Goal: Navigation & Orientation: Understand site structure

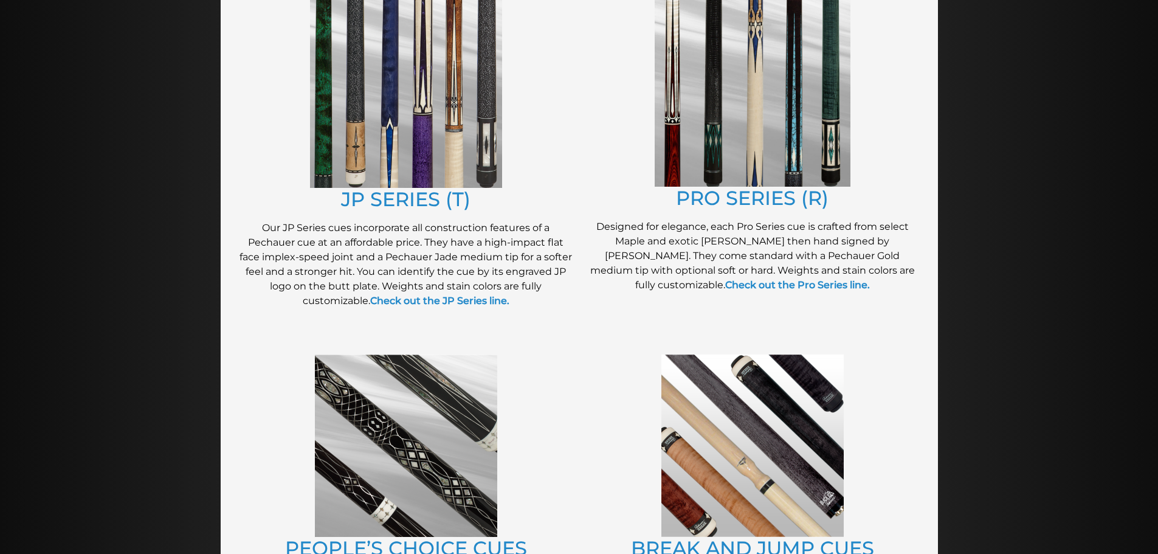
scroll to position [681, 0]
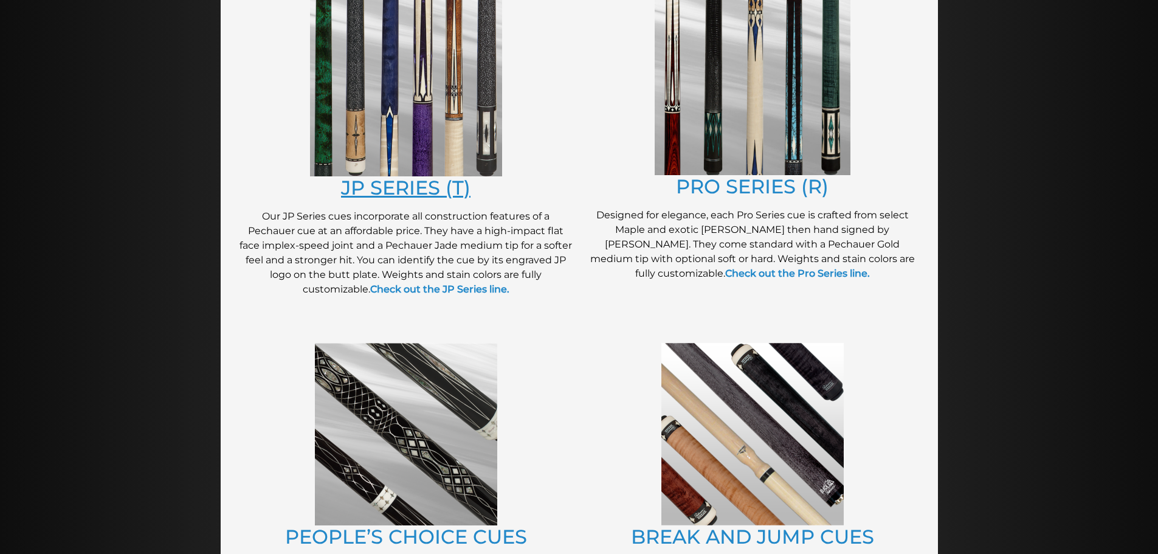
click at [416, 185] on link "JP SERIES (T)" at bounding box center [405, 188] width 129 height 24
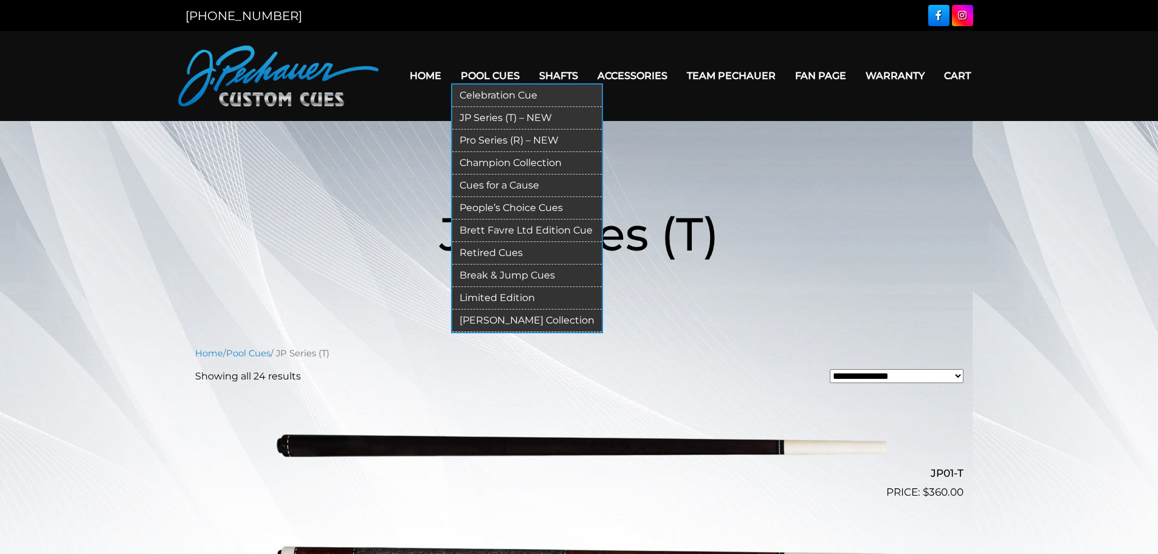
click at [501, 96] on link "Celebration Cue" at bounding box center [527, 95] width 150 height 22
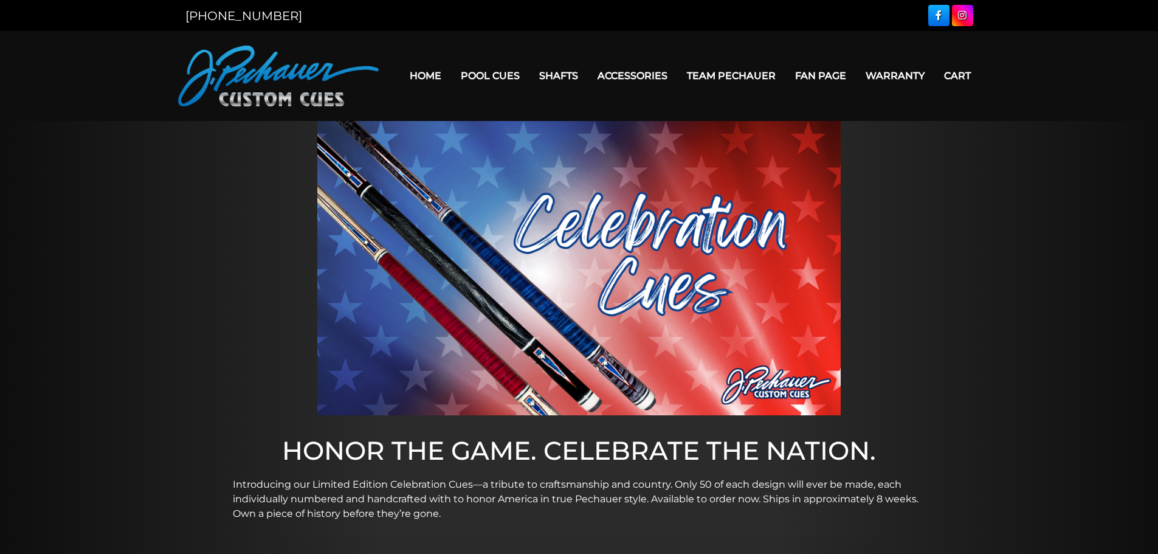
click at [422, 74] on link "Home" at bounding box center [425, 75] width 51 height 31
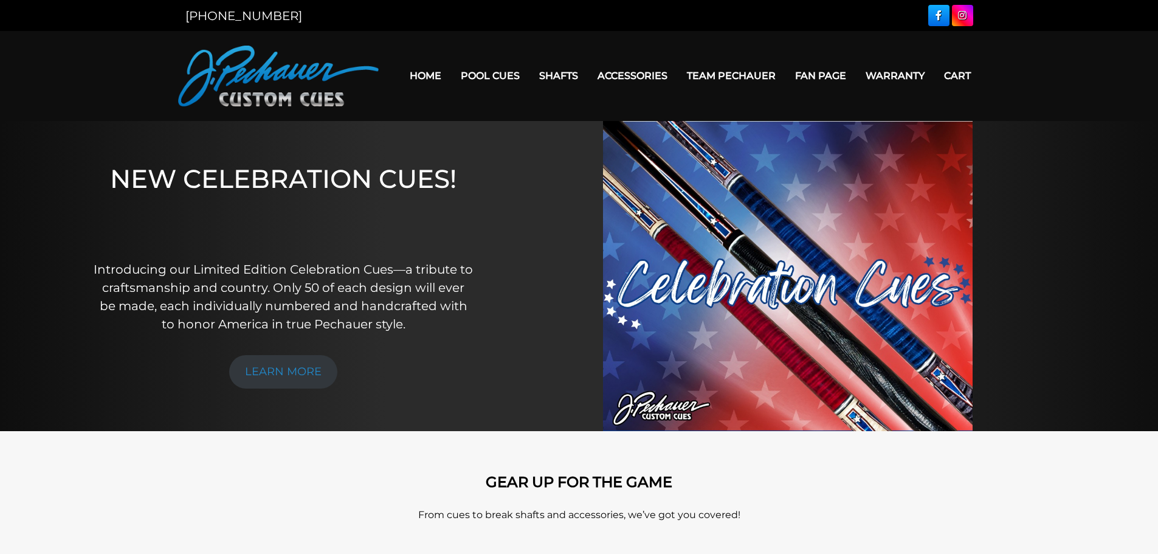
click at [885, 69] on link "Warranty" at bounding box center [895, 75] width 78 height 31
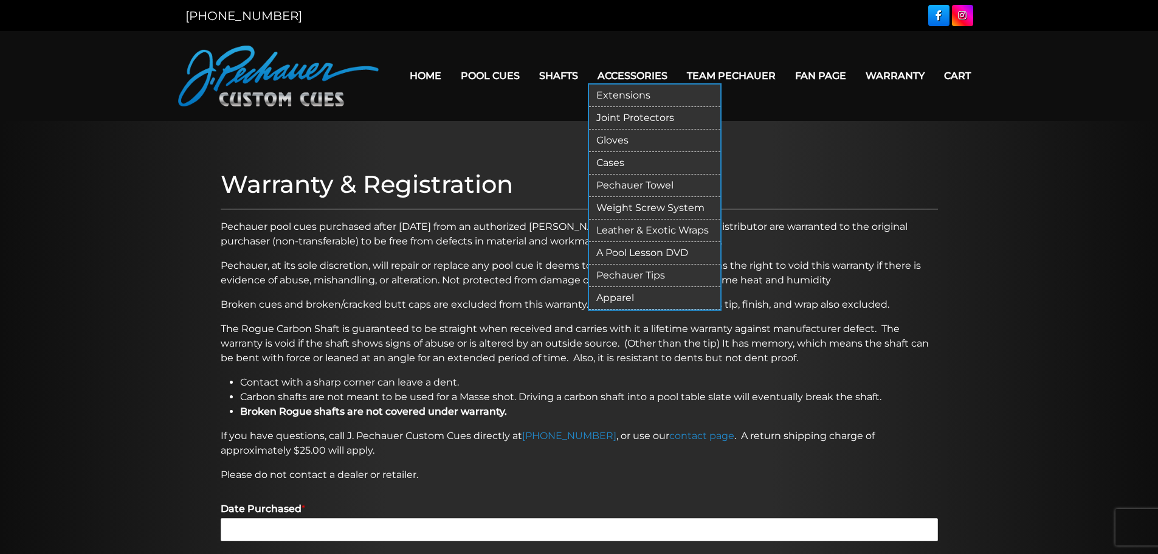
click at [638, 275] on link "Pechauer Tips" at bounding box center [654, 275] width 131 height 22
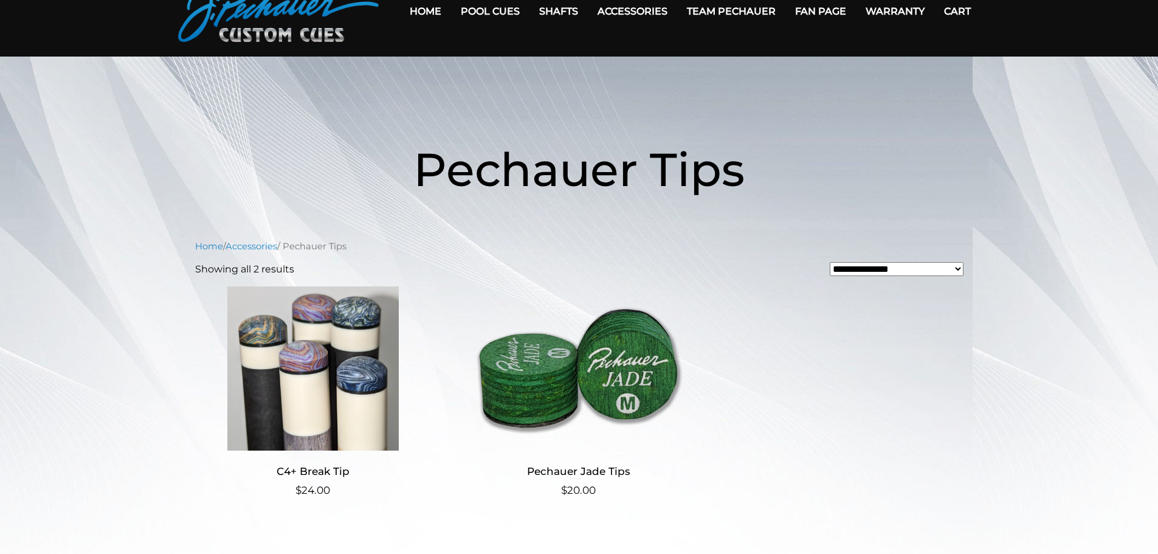
scroll to position [4, 0]
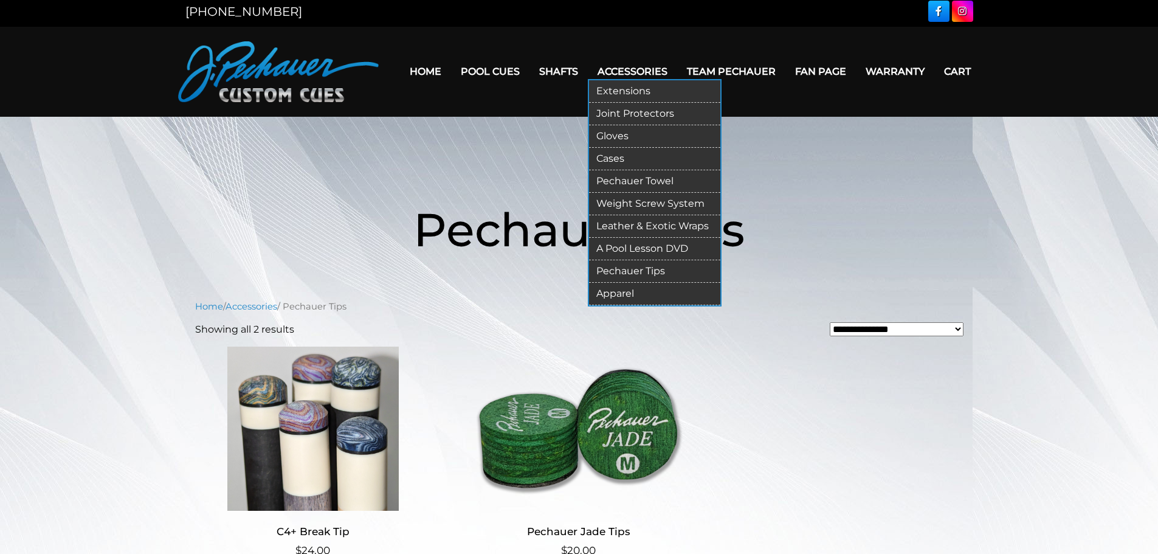
click at [621, 157] on link "Cases" at bounding box center [654, 159] width 131 height 22
